Goal: Information Seeking & Learning: Find specific fact

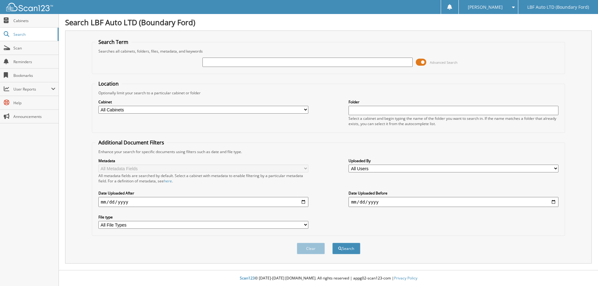
click at [207, 62] on input "text" at bounding box center [307, 62] width 210 height 9
type input "36392"
click at [332, 243] on button "Search" at bounding box center [346, 249] width 28 height 12
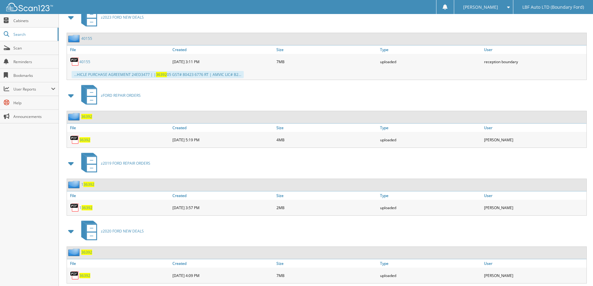
scroll to position [300, 0]
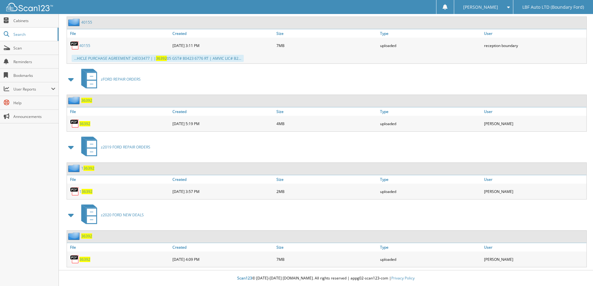
click at [88, 236] on span "36392" at bounding box center [86, 236] width 11 height 5
